Goal: Transaction & Acquisition: Purchase product/service

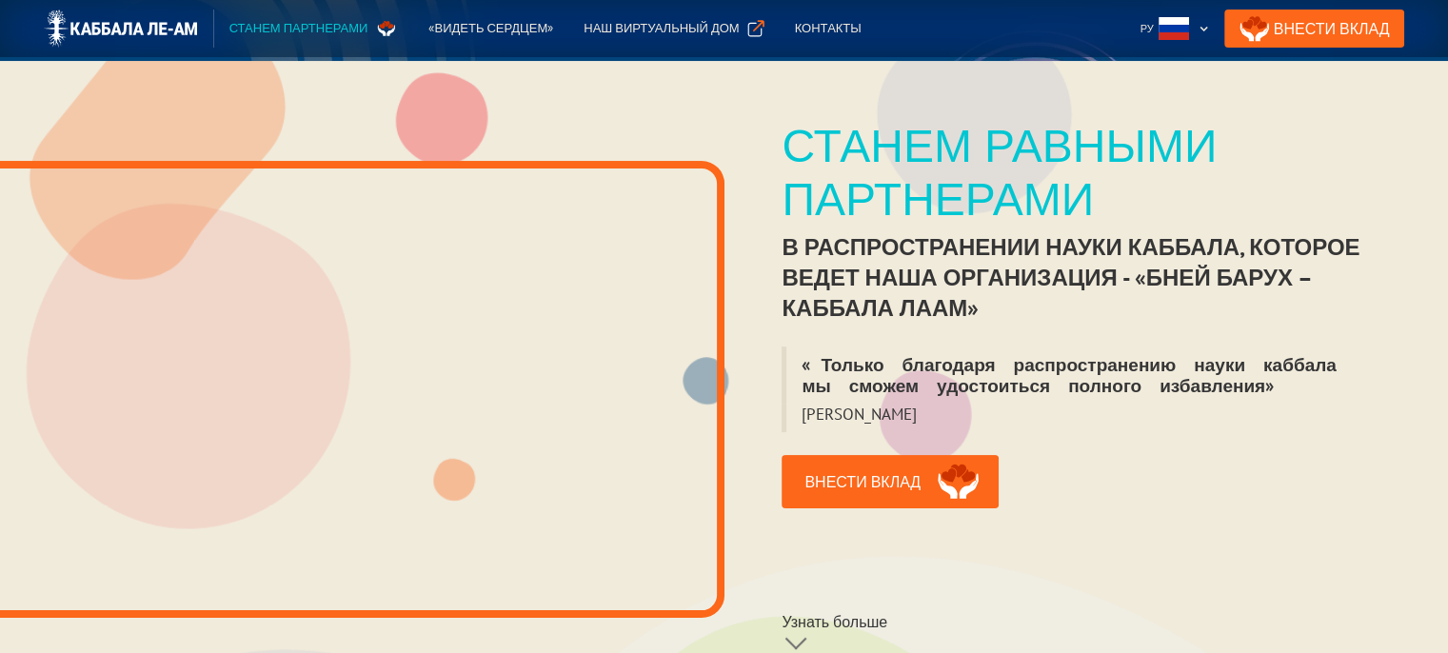
scroll to position [286, 0]
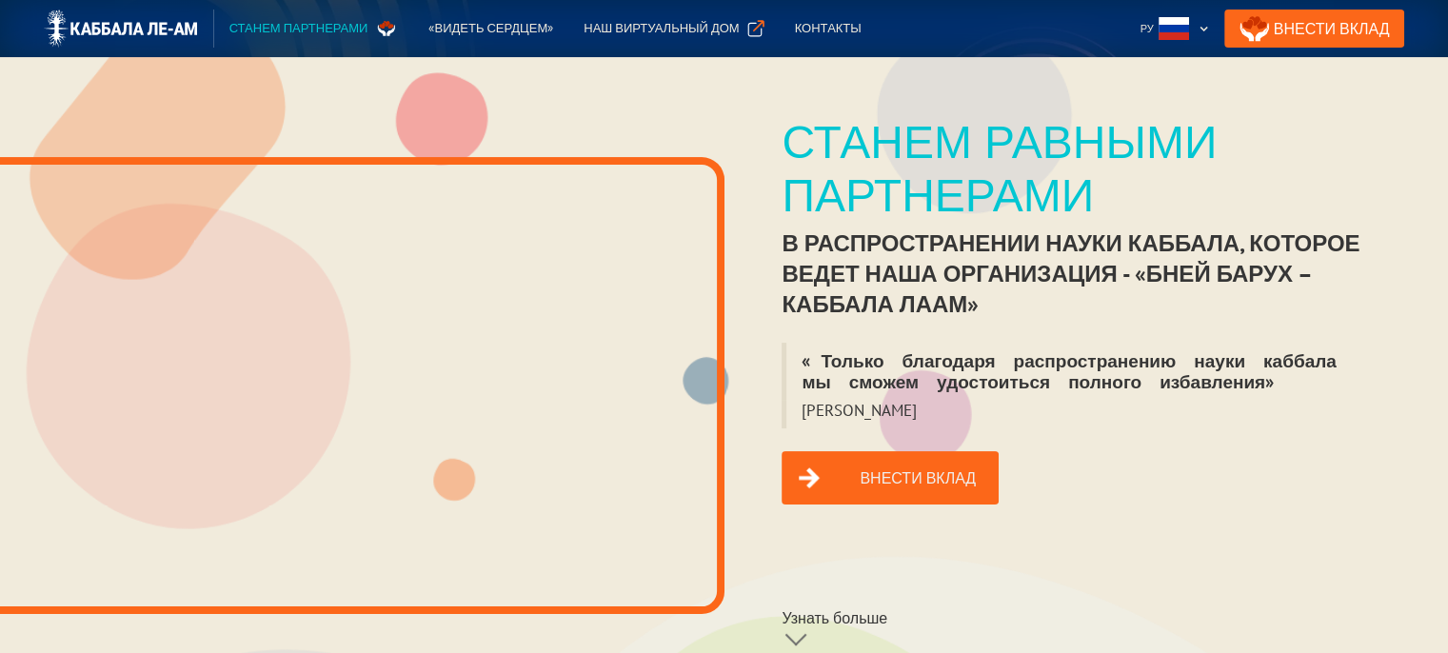
click at [909, 464] on link "Внести вклад" at bounding box center [890, 477] width 217 height 53
click at [1338, 30] on link "Внести Вклад" at bounding box center [1314, 29] width 181 height 38
click at [286, 26] on div "Станем партнерами" at bounding box center [298, 28] width 139 height 19
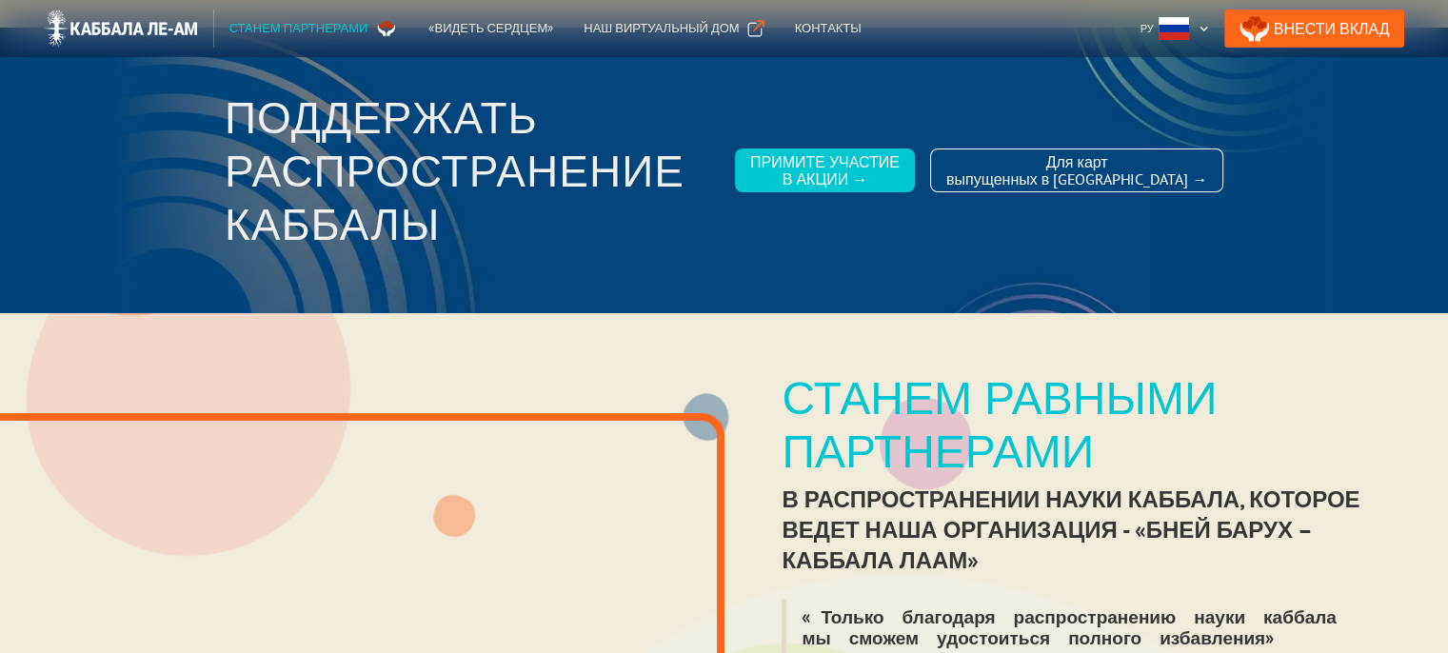
scroll to position [0, 0]
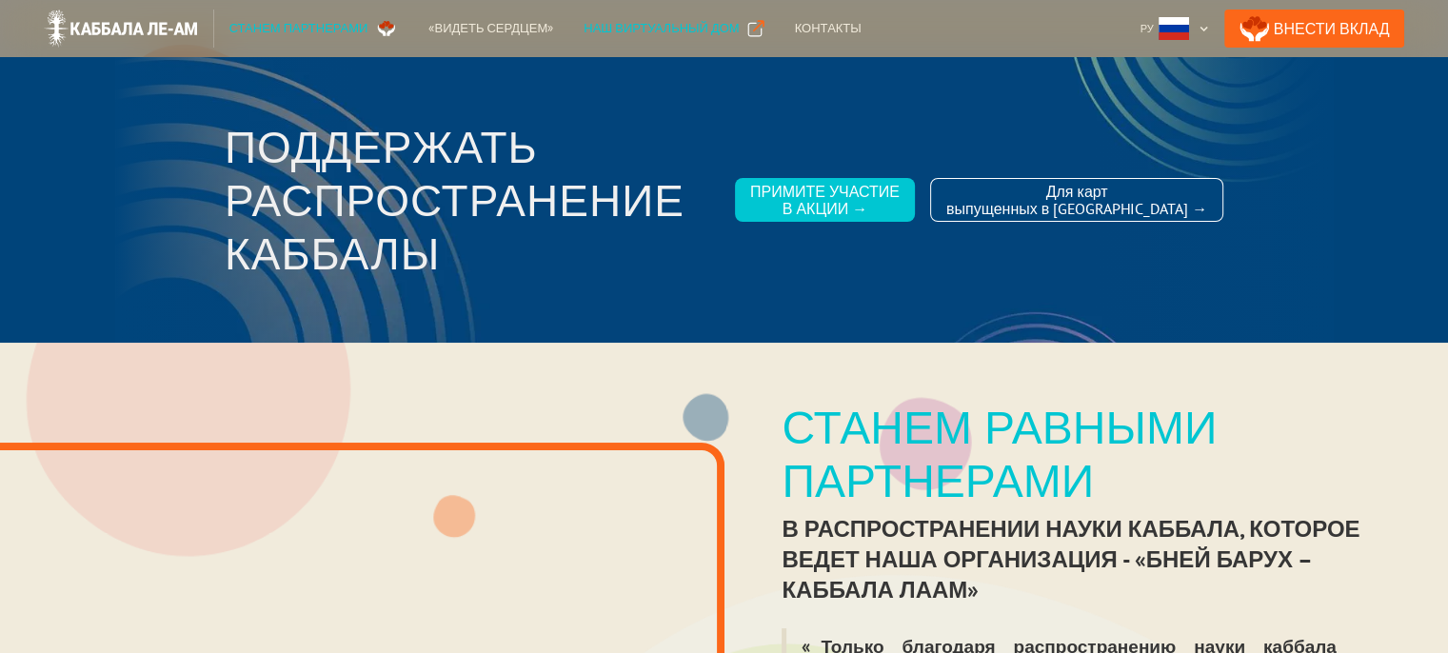
click at [658, 27] on div "Наш виртуальный дом" at bounding box center [661, 28] width 155 height 19
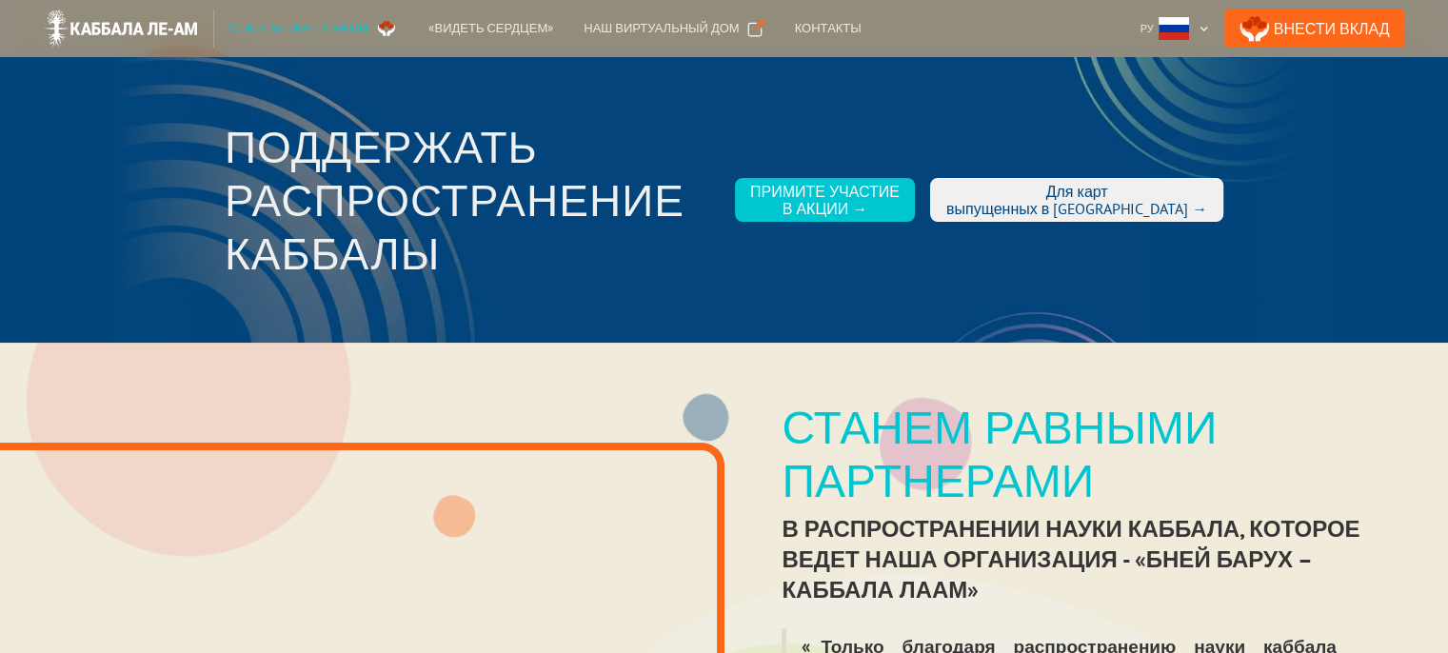
click at [1062, 201] on div "Для карт выпущенных в [GEOGRAPHIC_DATA] →" at bounding box center [1076, 200] width 261 height 34
